Goal: Check status: Check status

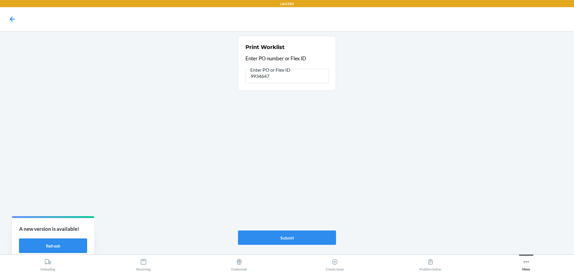
click at [66, 246] on button "Refresh" at bounding box center [53, 246] width 68 height 14
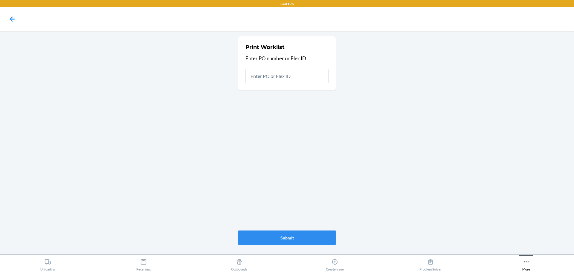
click at [298, 78] on input "text" at bounding box center [286, 76] width 83 height 14
type input "9945683"
click at [299, 75] on input "9945683" at bounding box center [286, 76] width 83 height 14
type input "9940273"
